Goal: Consume media (video, audio)

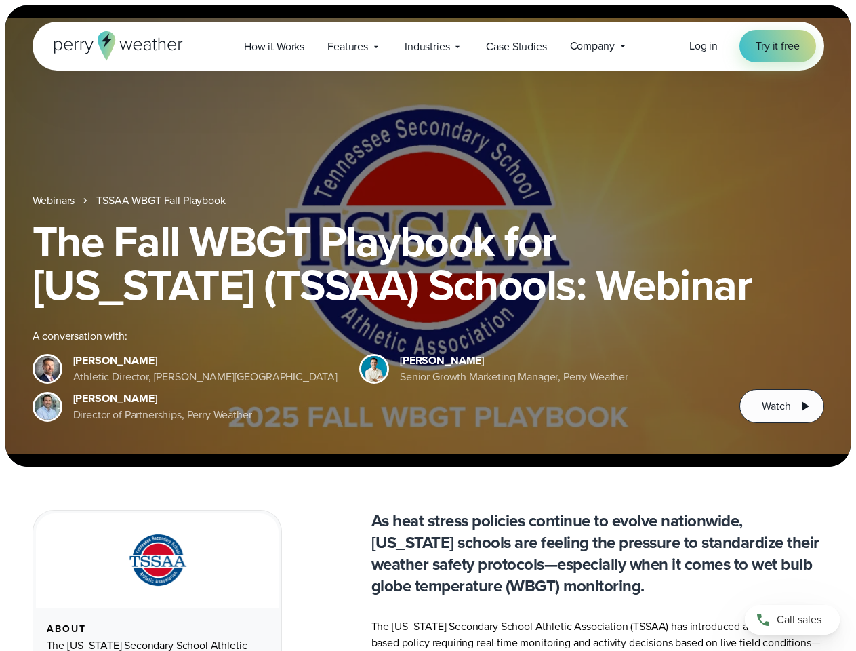
click at [428, 325] on div "The Fall WBGT Playbook for [US_STATE] (TSSAA) Schools: Webinar A conversation w…" at bounding box center [429, 321] width 792 height 203
click at [428, 46] on span "Industries" at bounding box center [427, 47] width 45 height 16
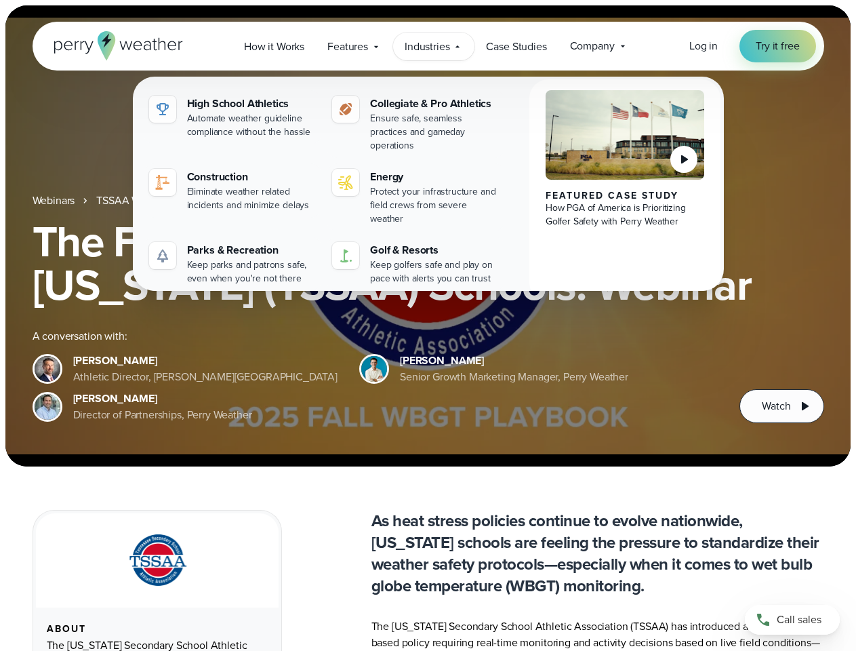
click at [428, 236] on h1 "The Fall WBGT Playbook for [US_STATE] (TSSAA) Schools: Webinar" at bounding box center [429, 263] width 792 height 87
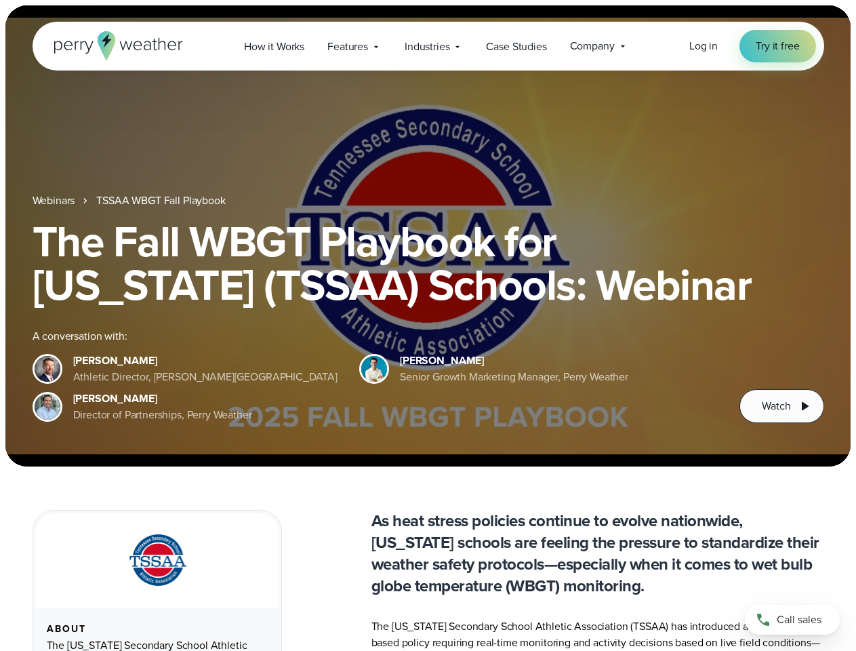
click at [162, 201] on link "TSSAA WBGT Fall Playbook" at bounding box center [160, 201] width 129 height 16
click at [782, 406] on span "Watch" at bounding box center [776, 406] width 28 height 16
